Goal: Check status

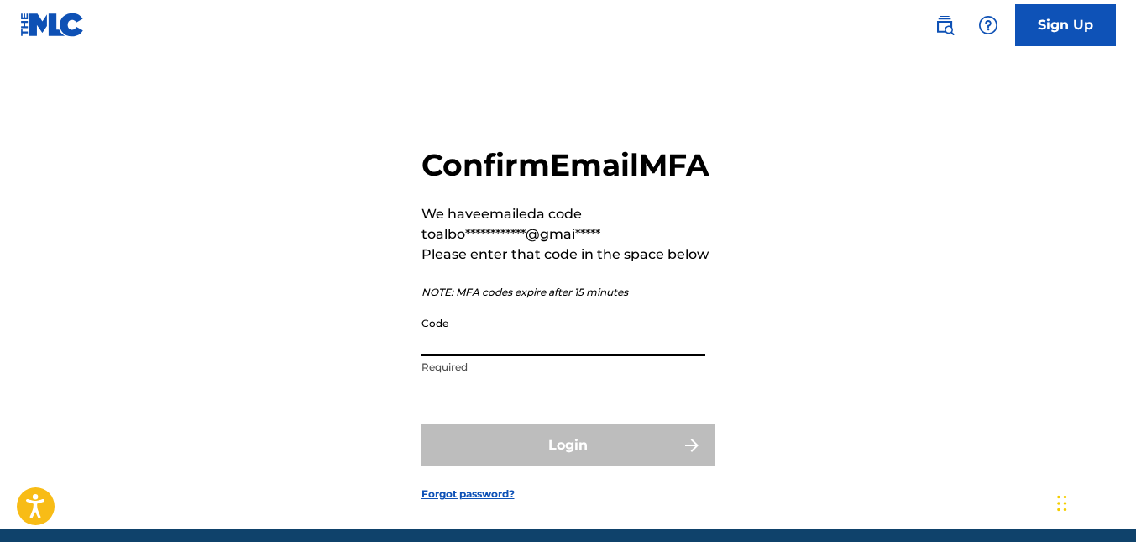
paste input "064210"
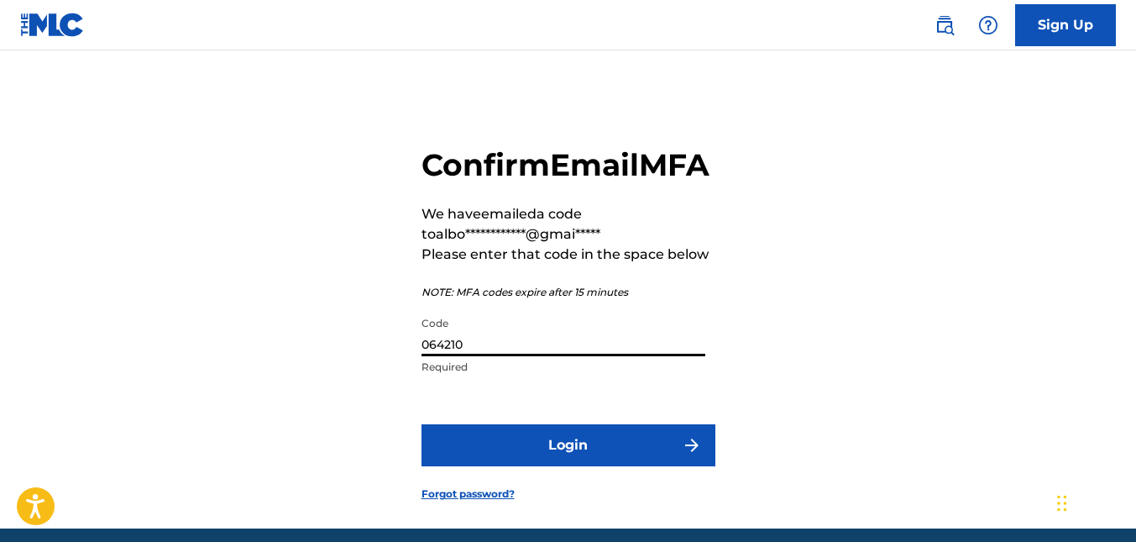
type input "064210"
click at [542, 466] on button "Login" at bounding box center [569, 445] width 294 height 42
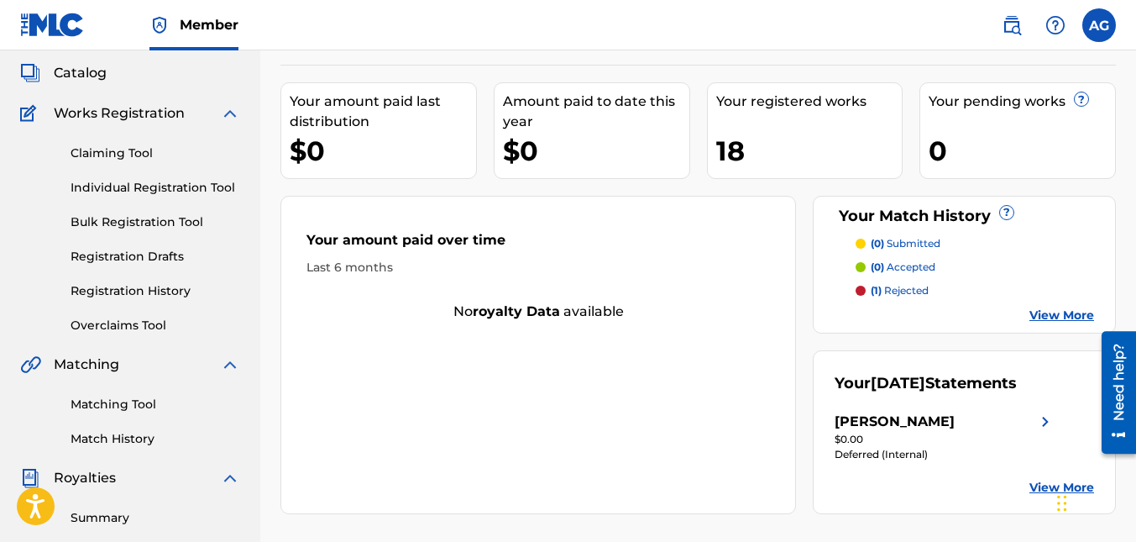
scroll to position [252, 0]
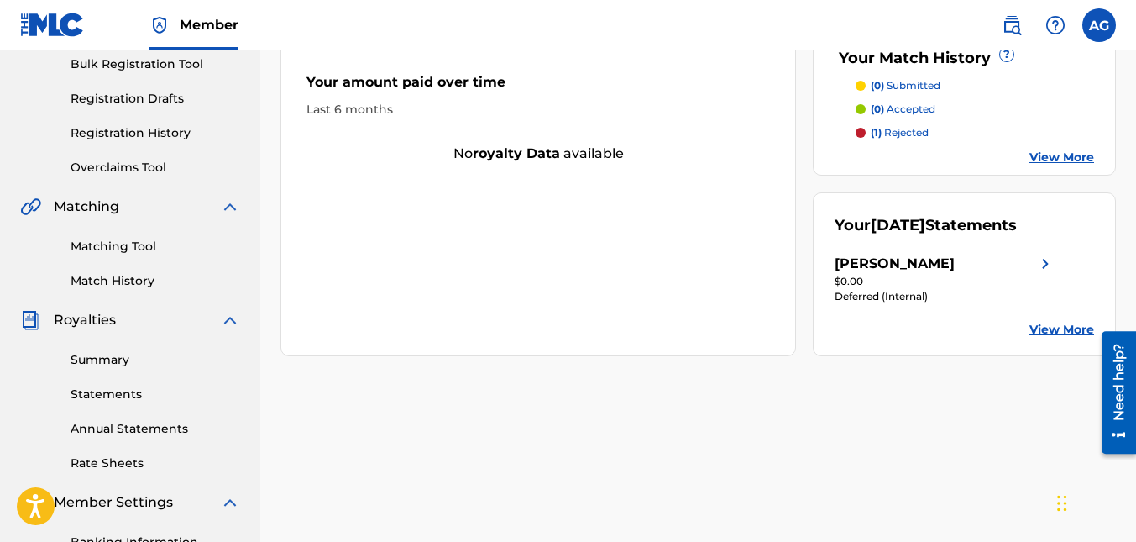
click at [1046, 274] on img at bounding box center [1045, 264] width 20 height 20
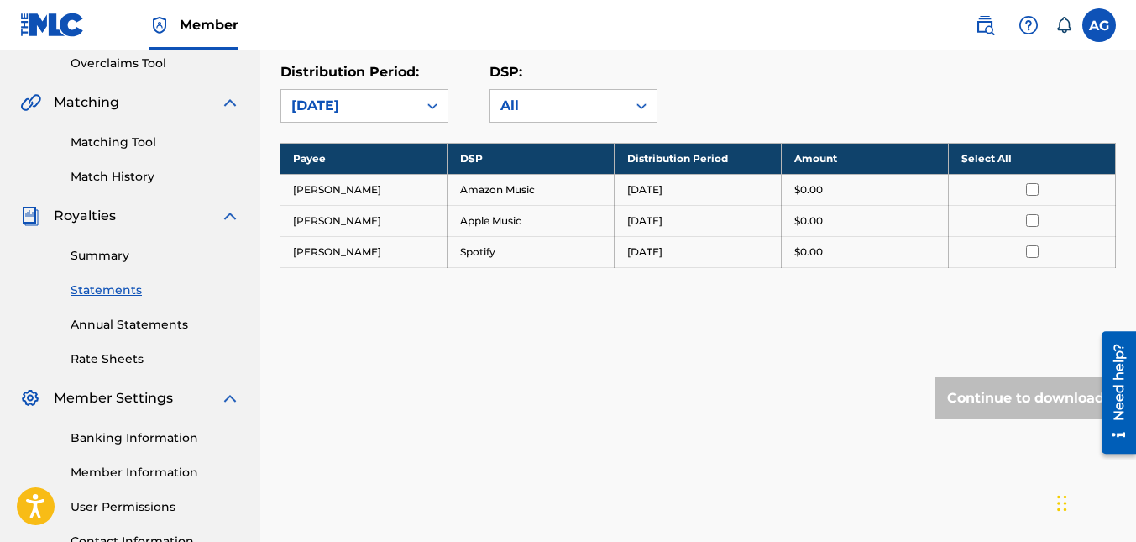
scroll to position [332, 0]
